Goal: Task Accomplishment & Management: Manage account settings

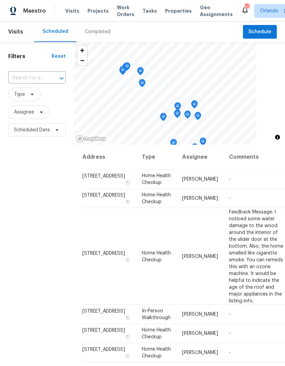
click at [57, 79] on button "Open" at bounding box center [62, 79] width 10 height 10
type input "4121 s"
click at [56, 100] on li "[STREET_ADDRESS]" at bounding box center [36, 94] width 57 height 12
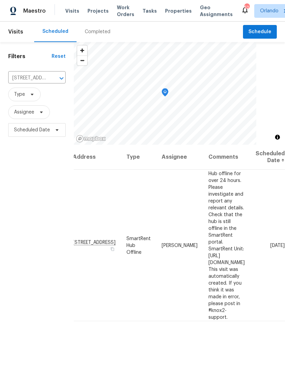
scroll to position [0, 51]
click at [0, 0] on icon at bounding box center [0, 0] width 0 height 0
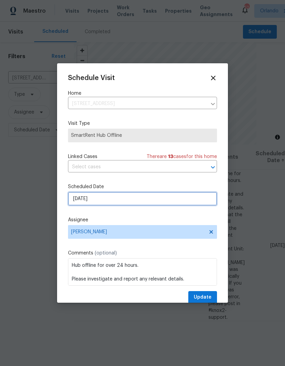
click at [153, 200] on input "[DATE]" at bounding box center [142, 199] width 149 height 14
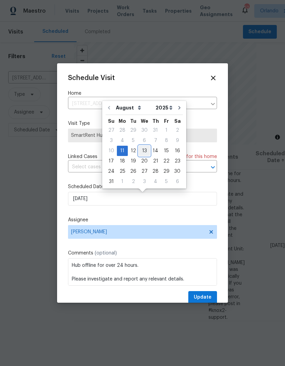
click at [145, 150] on div "13" at bounding box center [144, 151] width 11 height 10
type input "[DATE]"
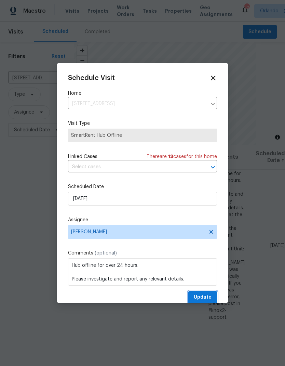
click at [208, 297] on span "Update" at bounding box center [203, 297] width 18 height 9
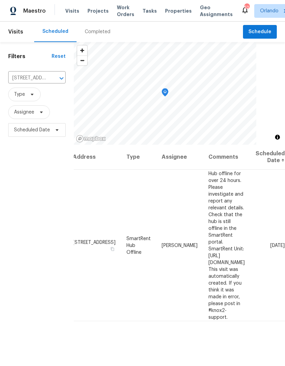
click at [51, 75] on button "Clear" at bounding box center [53, 79] width 10 height 10
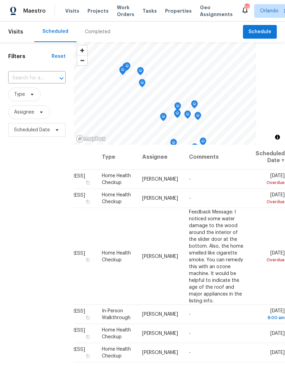
click at [41, 75] on input "text" at bounding box center [27, 78] width 38 height 11
type input "7574"
click at [52, 100] on li "[STREET_ADDRESS]" at bounding box center [36, 94] width 57 height 12
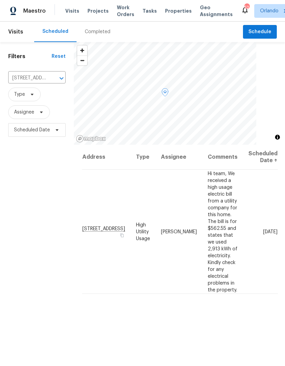
click at [0, 0] on icon at bounding box center [0, 0] width 0 height 0
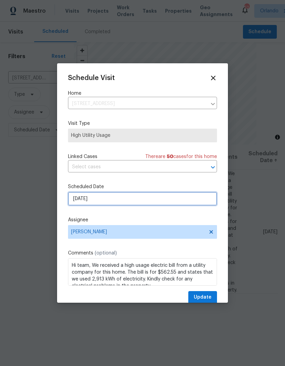
click at [149, 202] on input "[DATE]" at bounding box center [142, 199] width 149 height 14
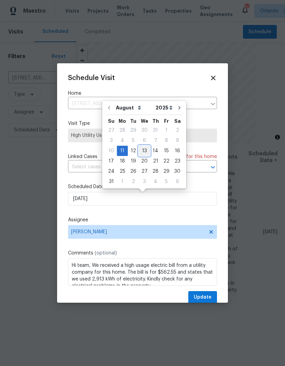
click at [141, 147] on div "13" at bounding box center [144, 151] width 11 height 10
type input "[DATE]"
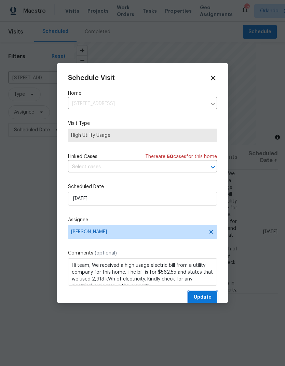
click at [205, 294] on button "Update" at bounding box center [203, 297] width 29 height 13
